Goal: Navigation & Orientation: Find specific page/section

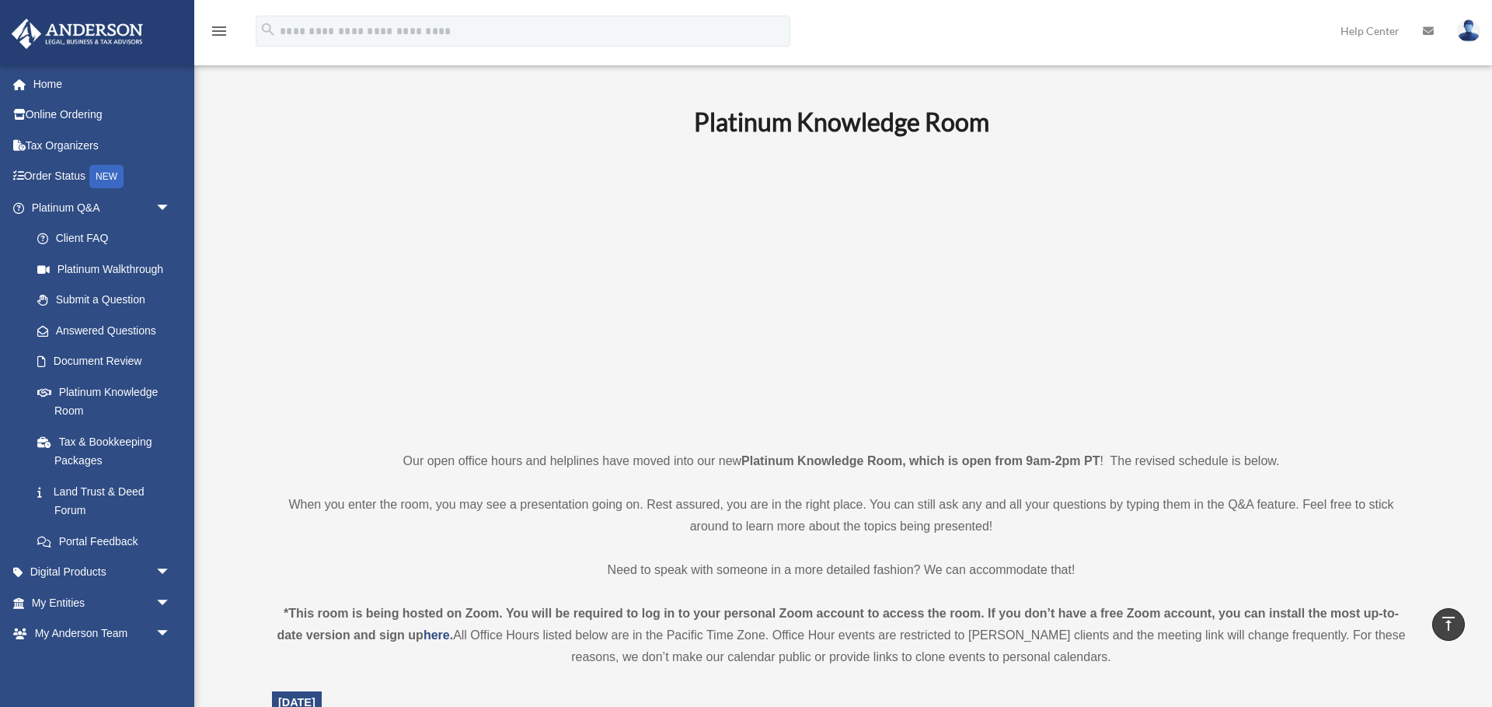
scroll to position [431, 0]
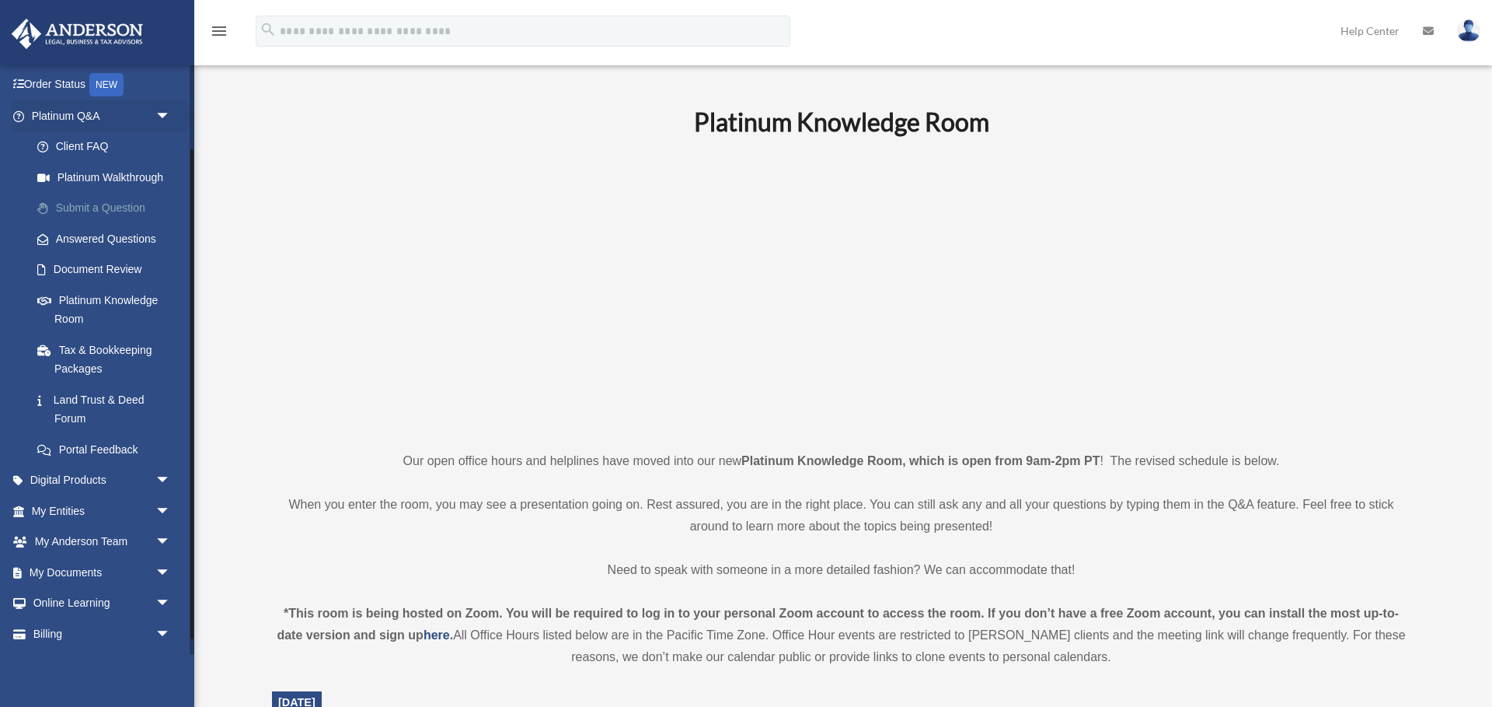
scroll to position [120, 0]
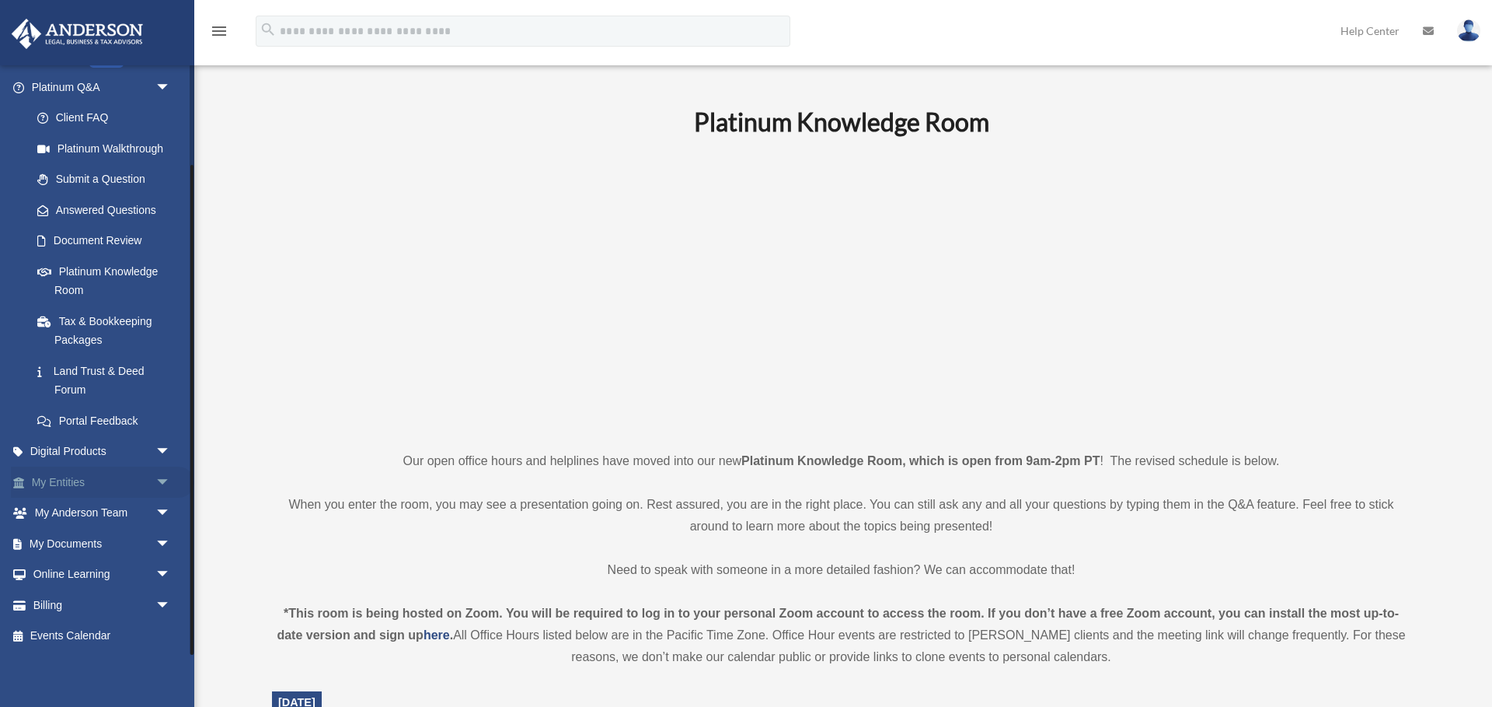
click at [84, 480] on link "My Entities arrow_drop_down" at bounding box center [102, 481] width 183 height 31
click at [163, 479] on span "arrow_drop_down" at bounding box center [170, 482] width 31 height 32
click at [127, 512] on link "Overview" at bounding box center [108, 512] width 173 height 31
click at [99, 513] on link "Overview" at bounding box center [108, 512] width 173 height 31
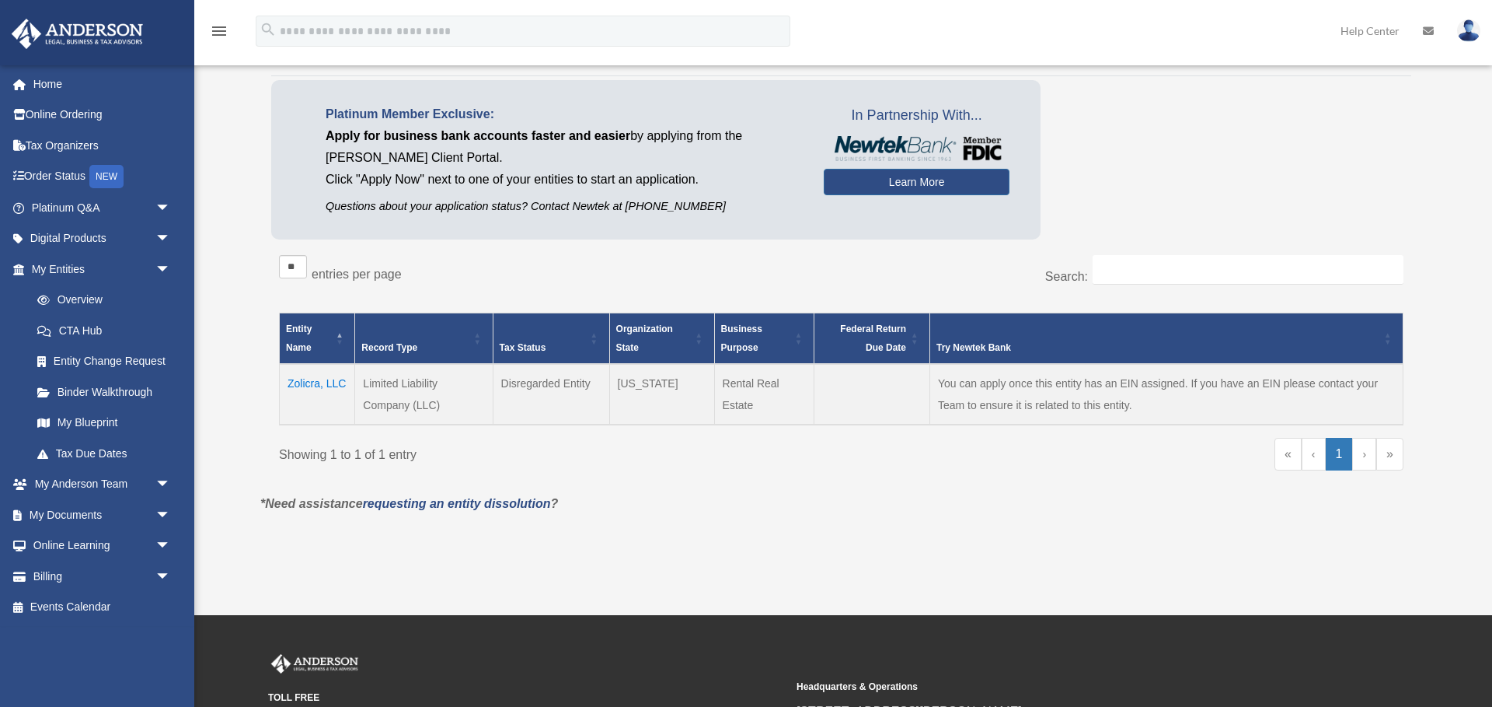
scroll to position [95, 0]
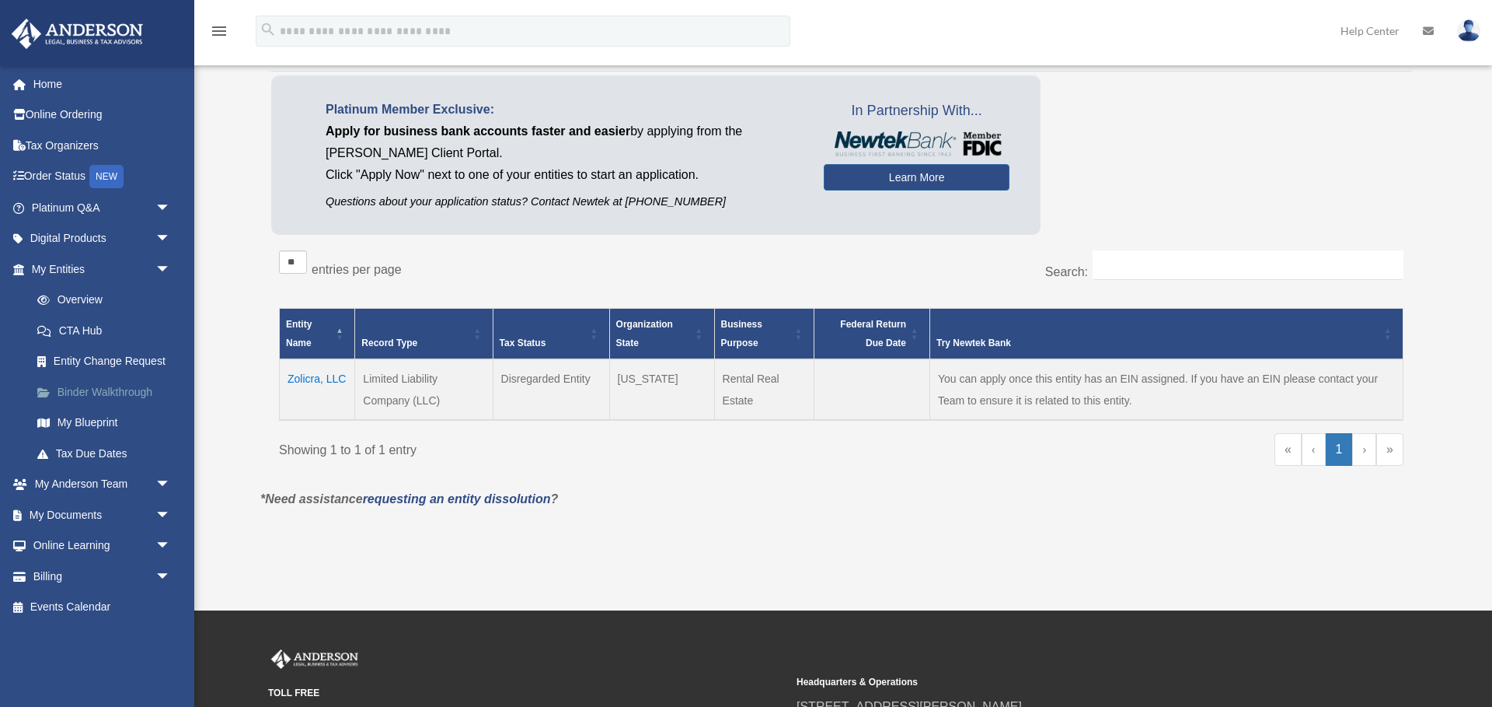
click at [130, 392] on link "Binder Walkthrough" at bounding box center [108, 391] width 173 height 31
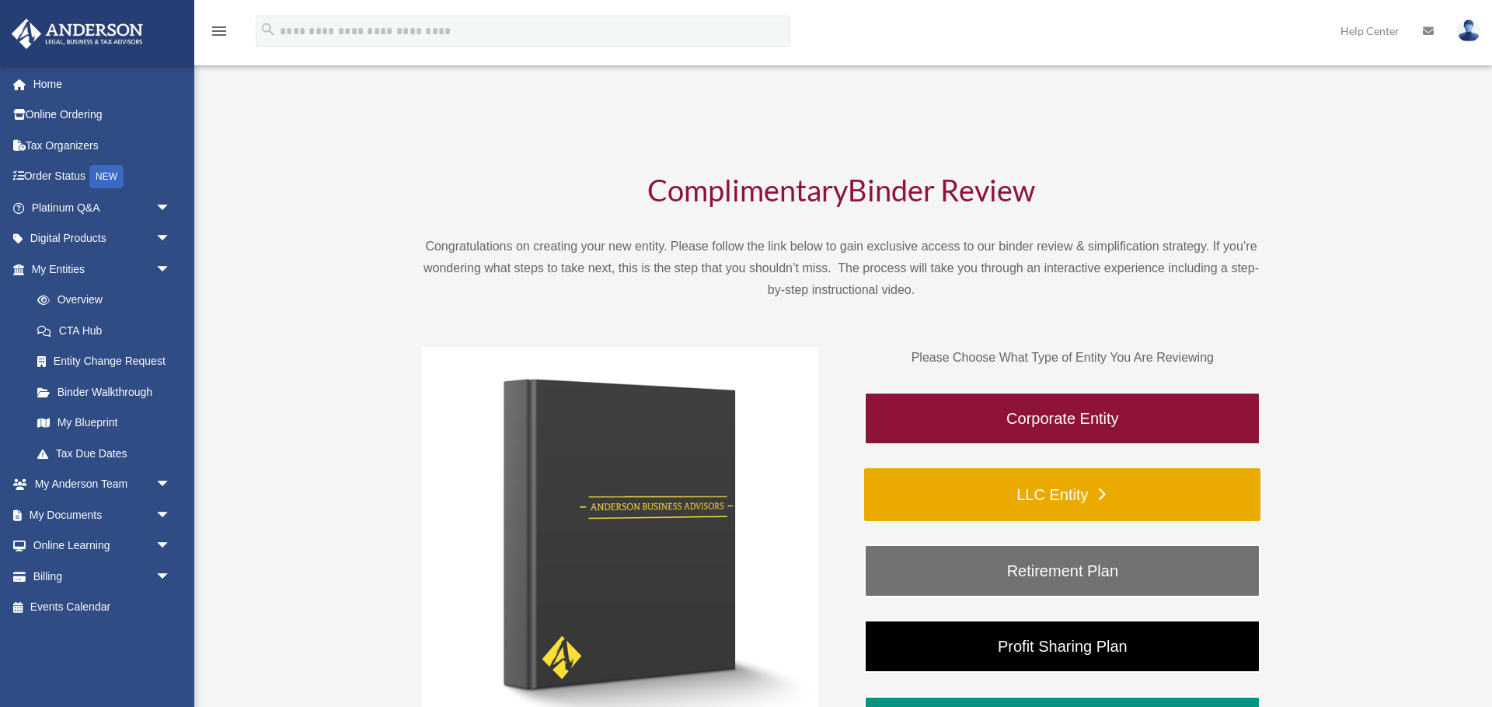
click at [1073, 493] on link "LLC Entity" at bounding box center [1062, 494] width 396 height 53
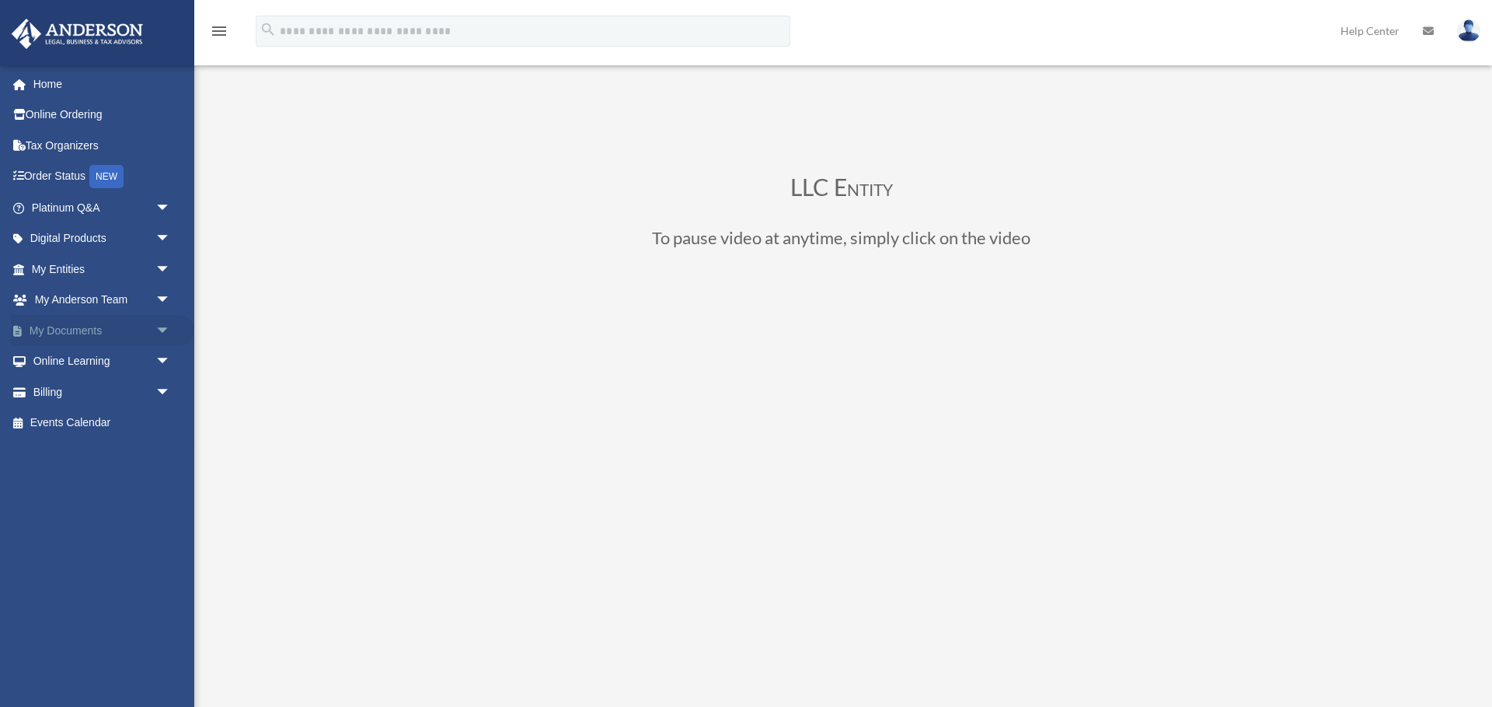
click at [108, 333] on link "My Documents arrow_drop_down" at bounding box center [102, 330] width 183 height 31
click at [166, 326] on span "arrow_drop_down" at bounding box center [170, 331] width 31 height 32
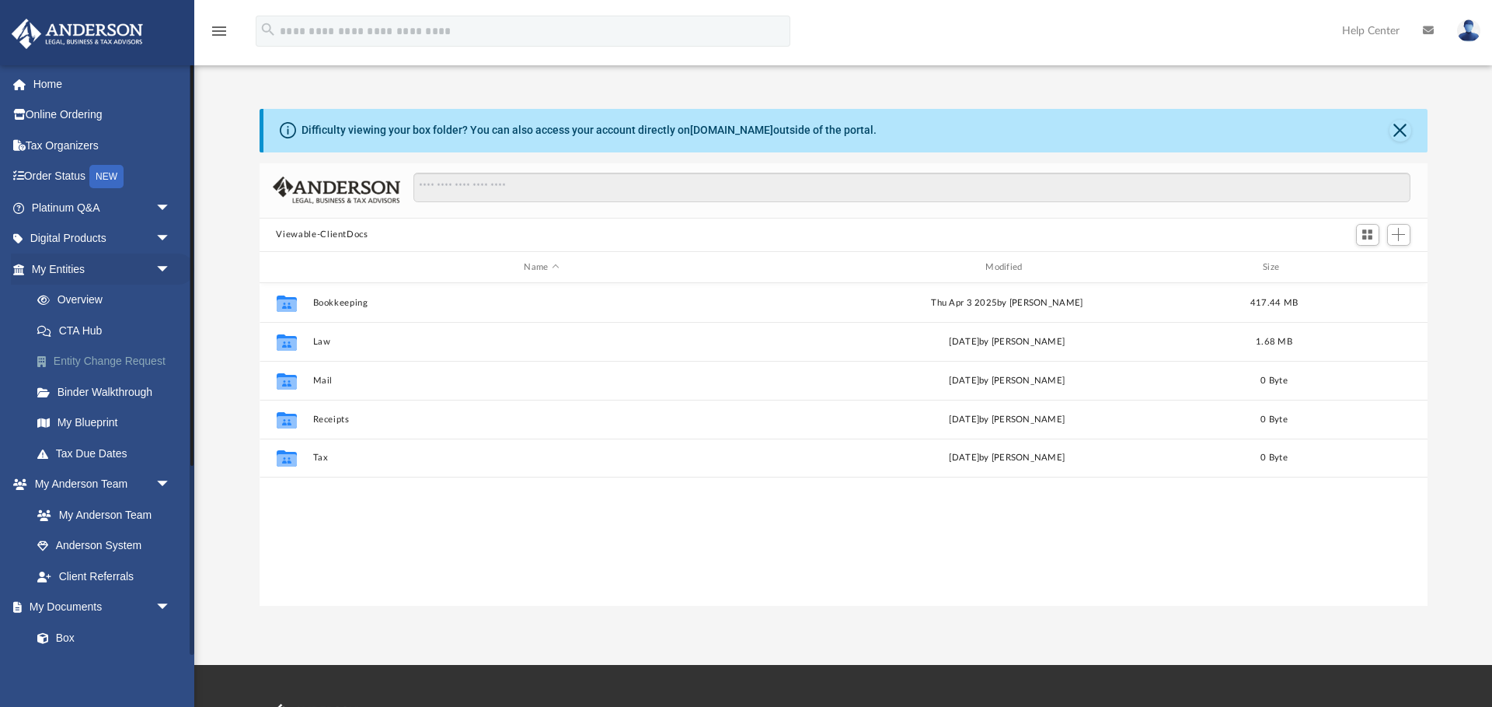
scroll to position [354, 1168]
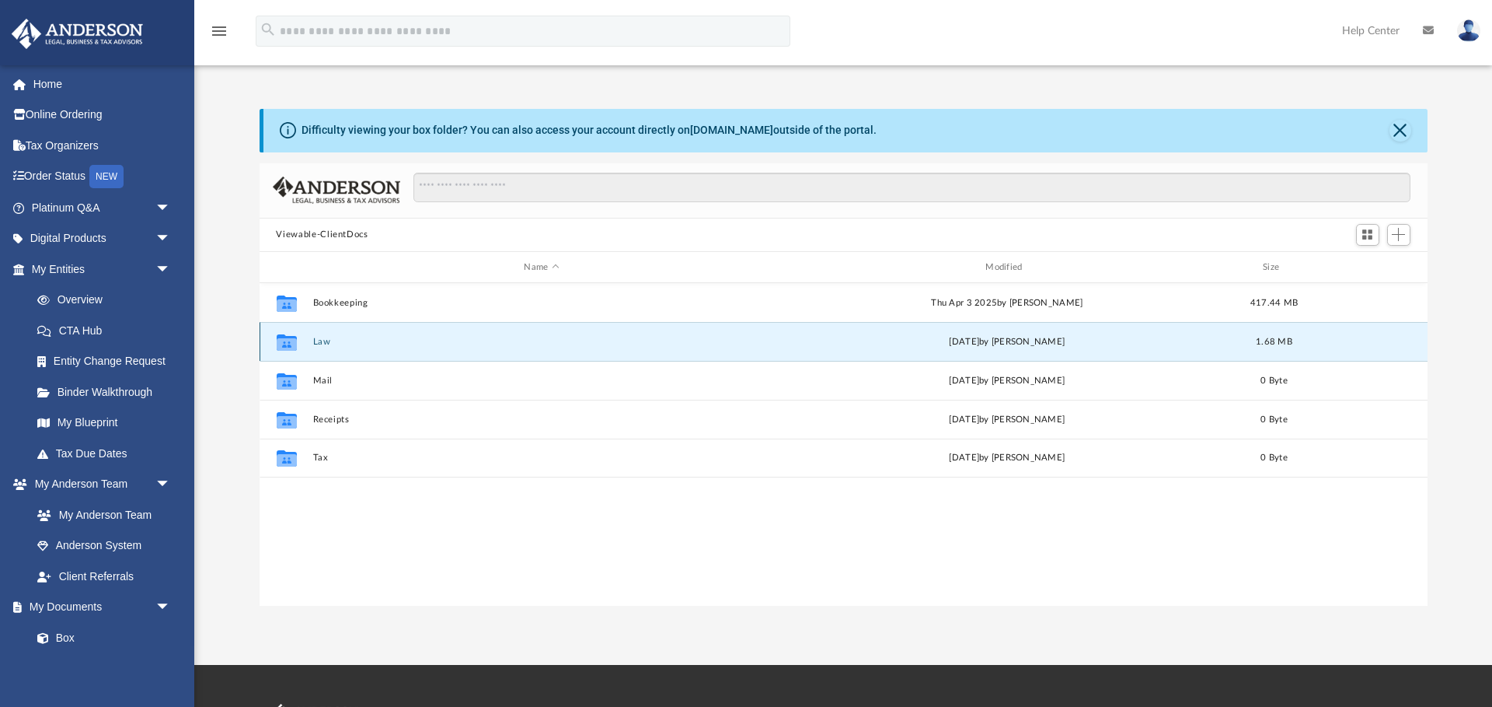
click at [323, 342] on button "Law" at bounding box center [541, 342] width 459 height 10
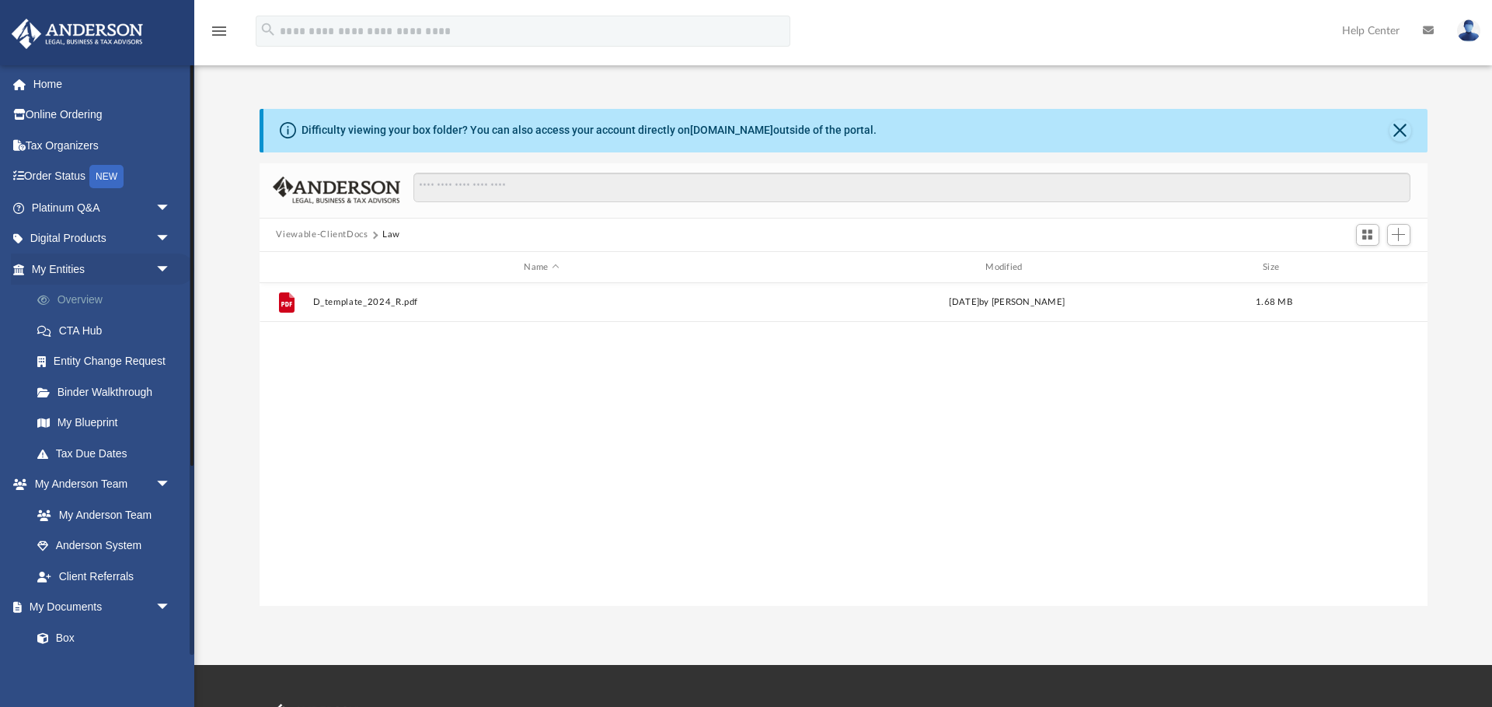
click at [94, 300] on link "Overview" at bounding box center [108, 299] width 173 height 31
click at [86, 298] on link "Overview" at bounding box center [108, 299] width 173 height 31
click at [90, 298] on link "Overview" at bounding box center [108, 299] width 173 height 31
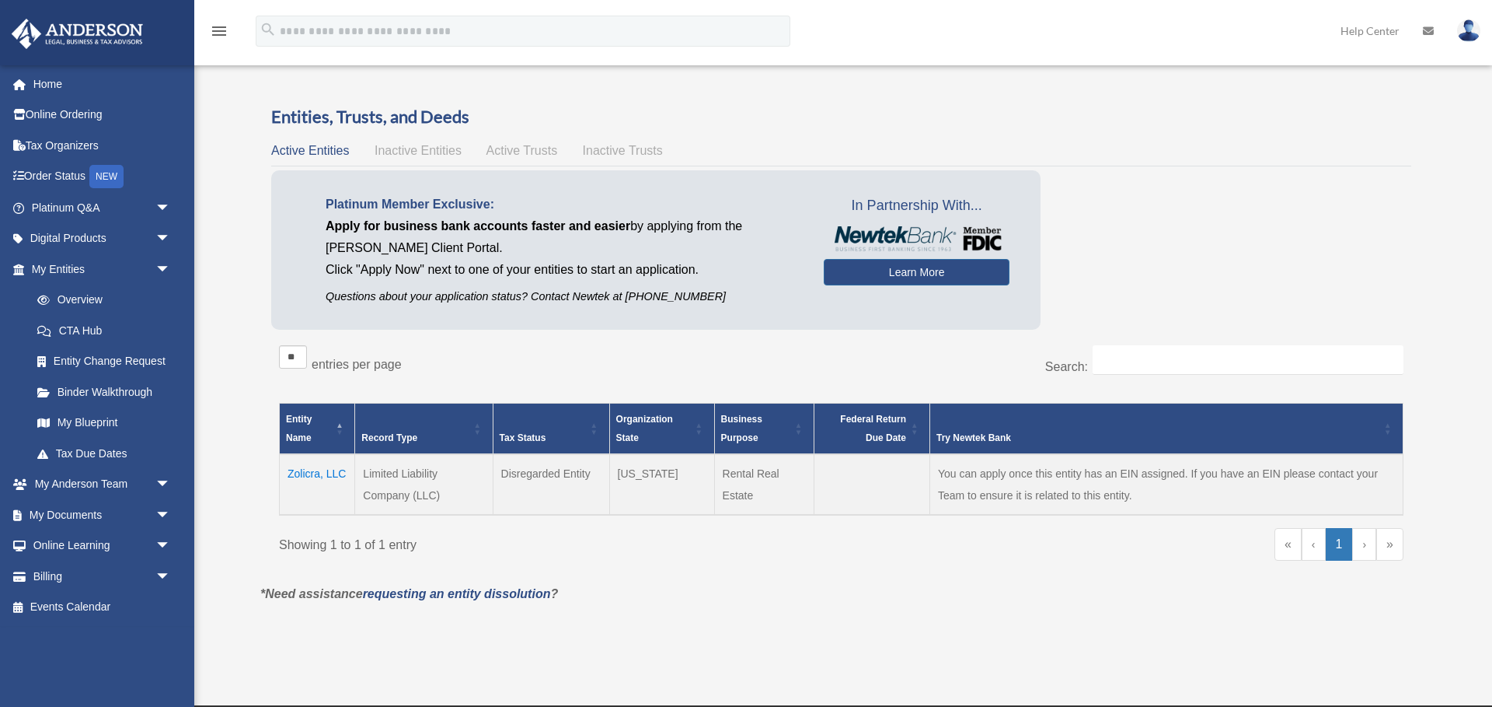
click at [399, 146] on span "Inactive Entities" at bounding box center [418, 150] width 87 height 13
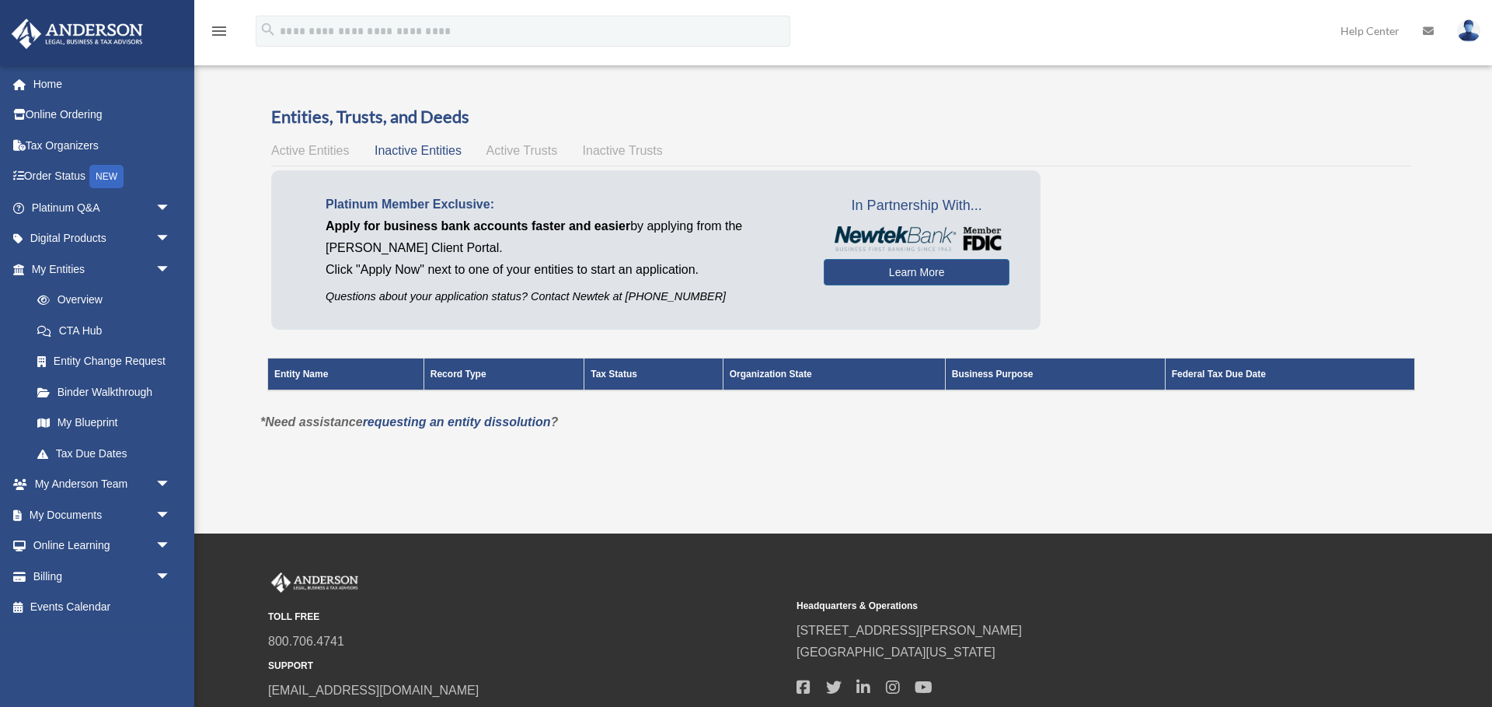
click at [525, 145] on span "Active Trusts" at bounding box center [523, 150] width 72 height 13
click at [626, 155] on span "Inactive Trusts" at bounding box center [623, 150] width 80 height 13
click at [318, 148] on span "Active Entities" at bounding box center [310, 150] width 78 height 13
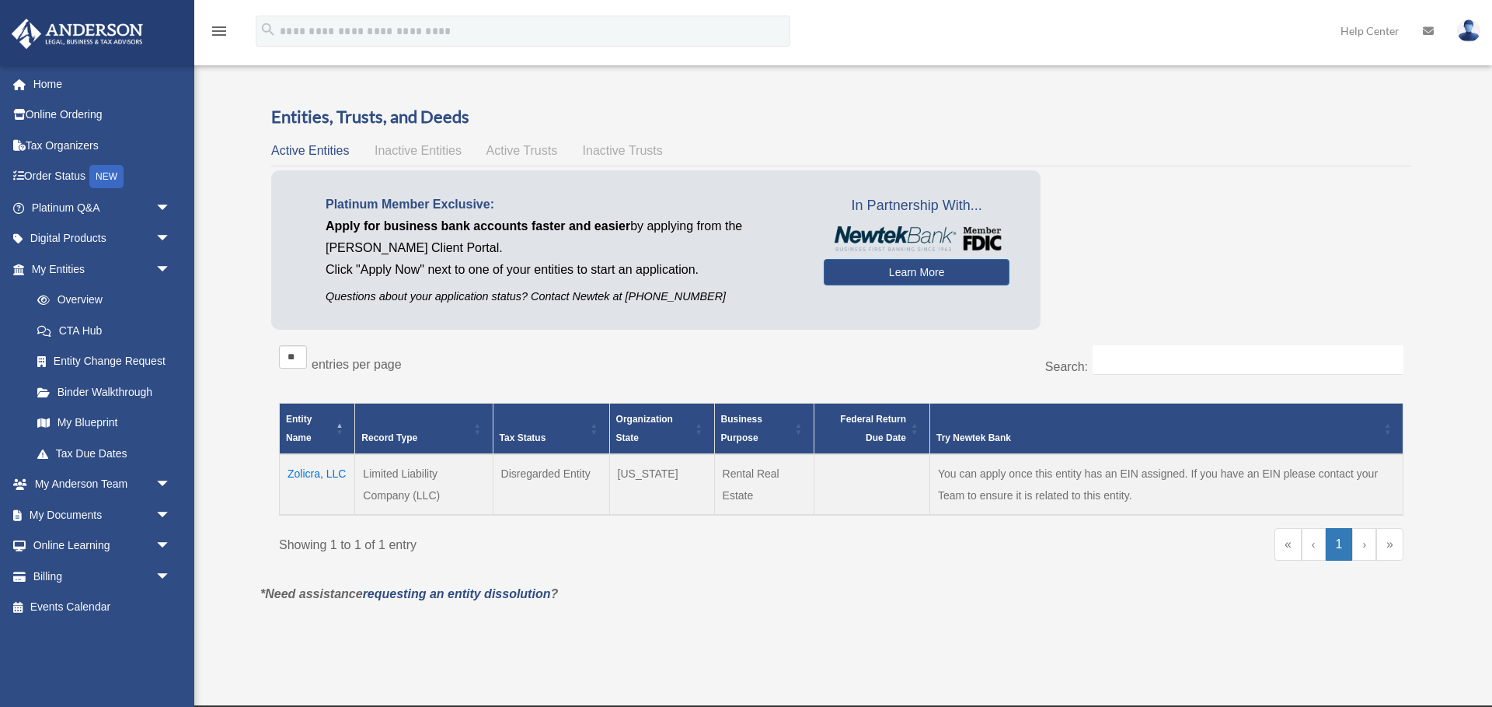
click at [330, 469] on td "Zolicra, LLC" at bounding box center [317, 484] width 75 height 61
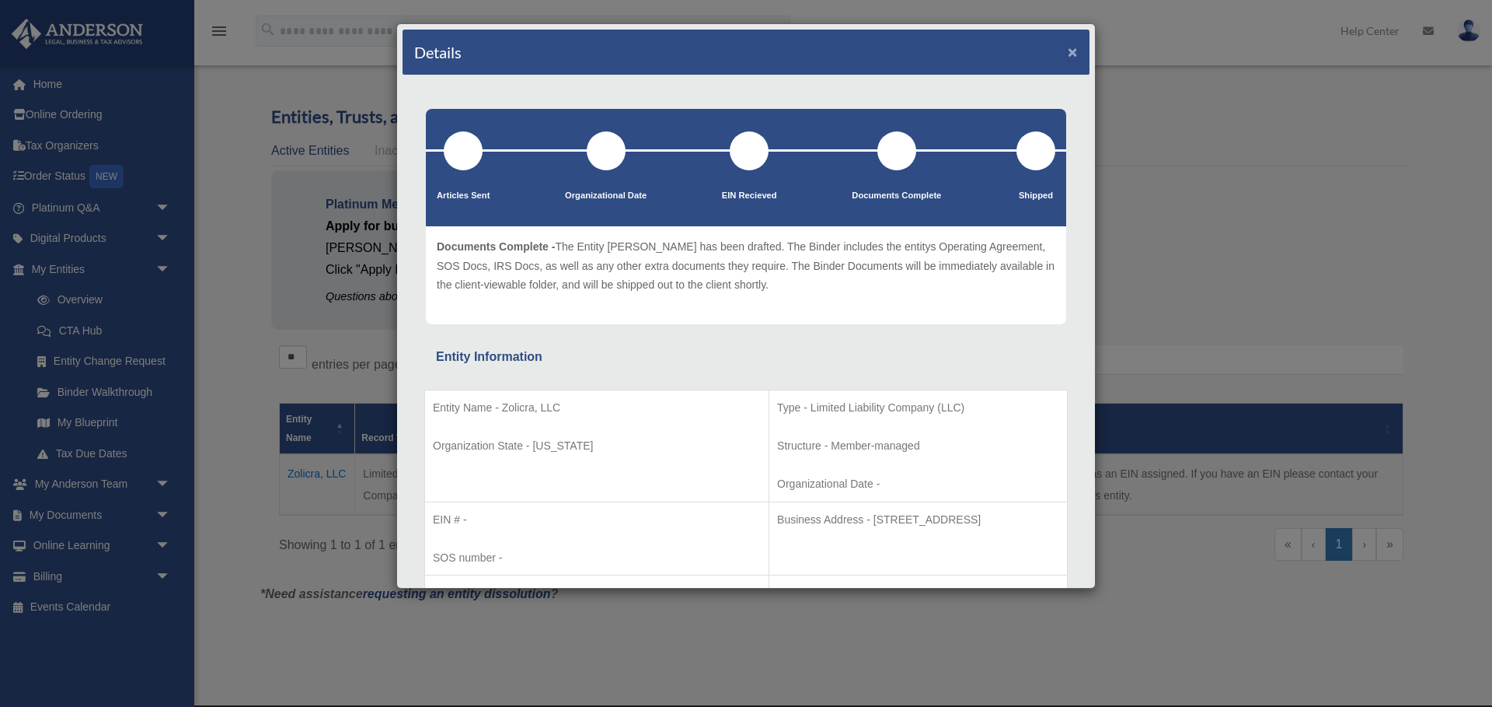
click at [1074, 52] on button "×" at bounding box center [1073, 52] width 10 height 16
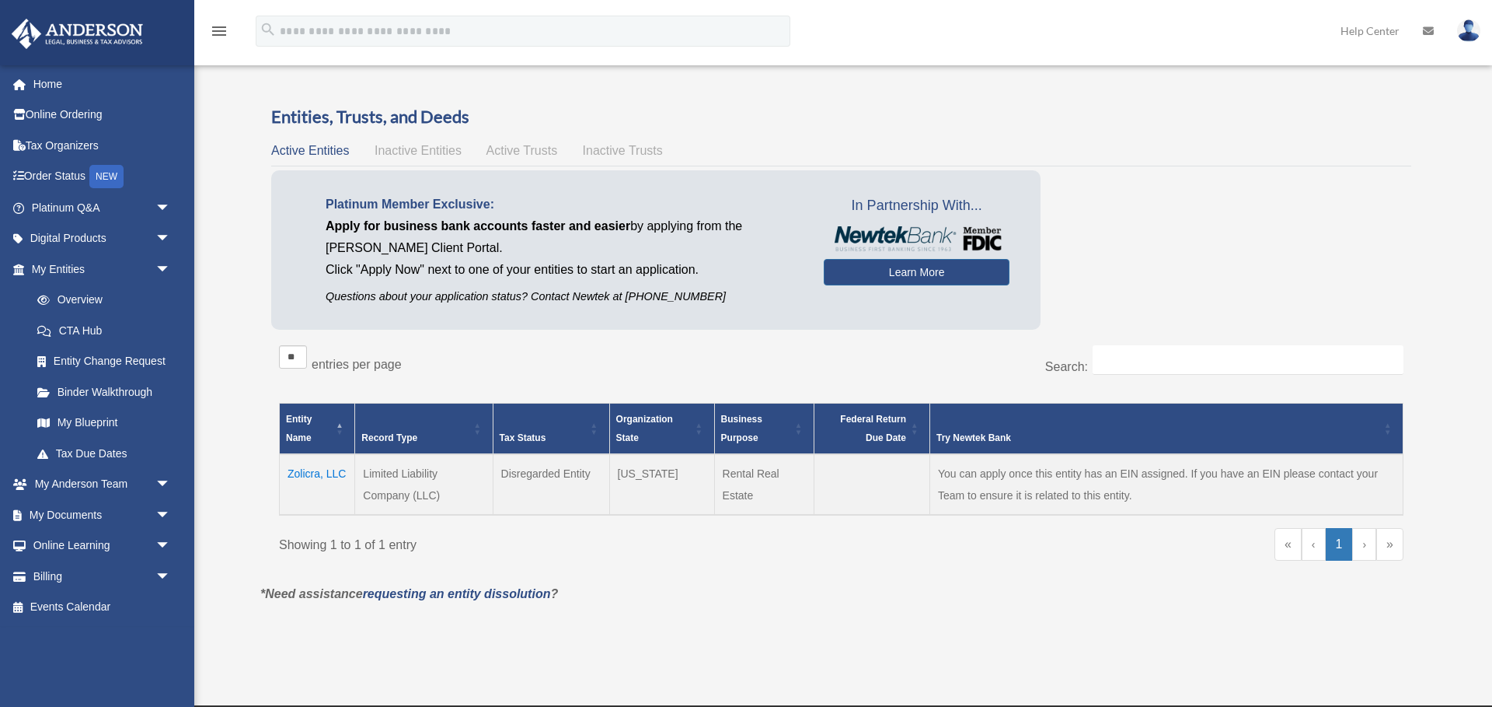
click at [581, 561] on div "Showing 1 to 1 of 1 entry « ‹ 1 › »" at bounding box center [841, 551] width 1125 height 47
